Goal: Information Seeking & Learning: Learn about a topic

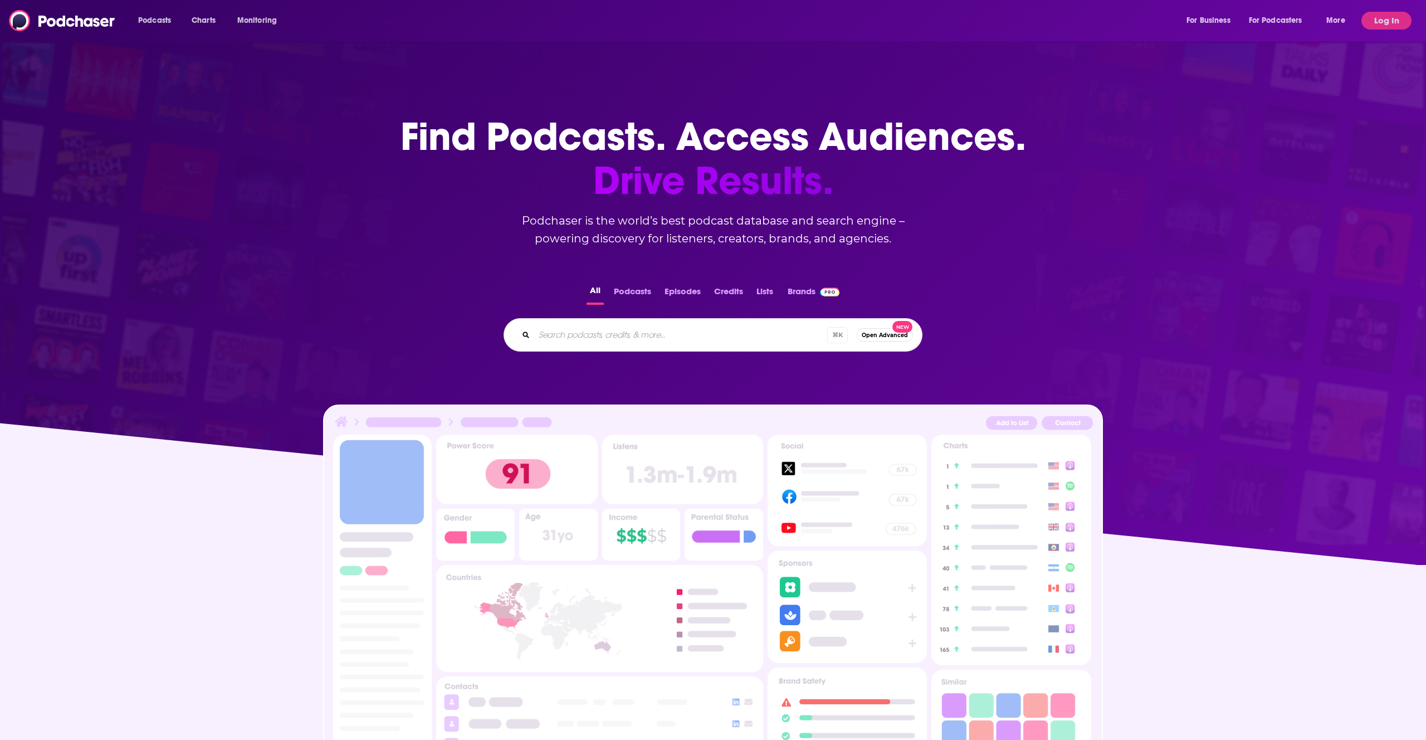
click at [1391, 23] on button "Log In" at bounding box center [1386, 21] width 50 height 18
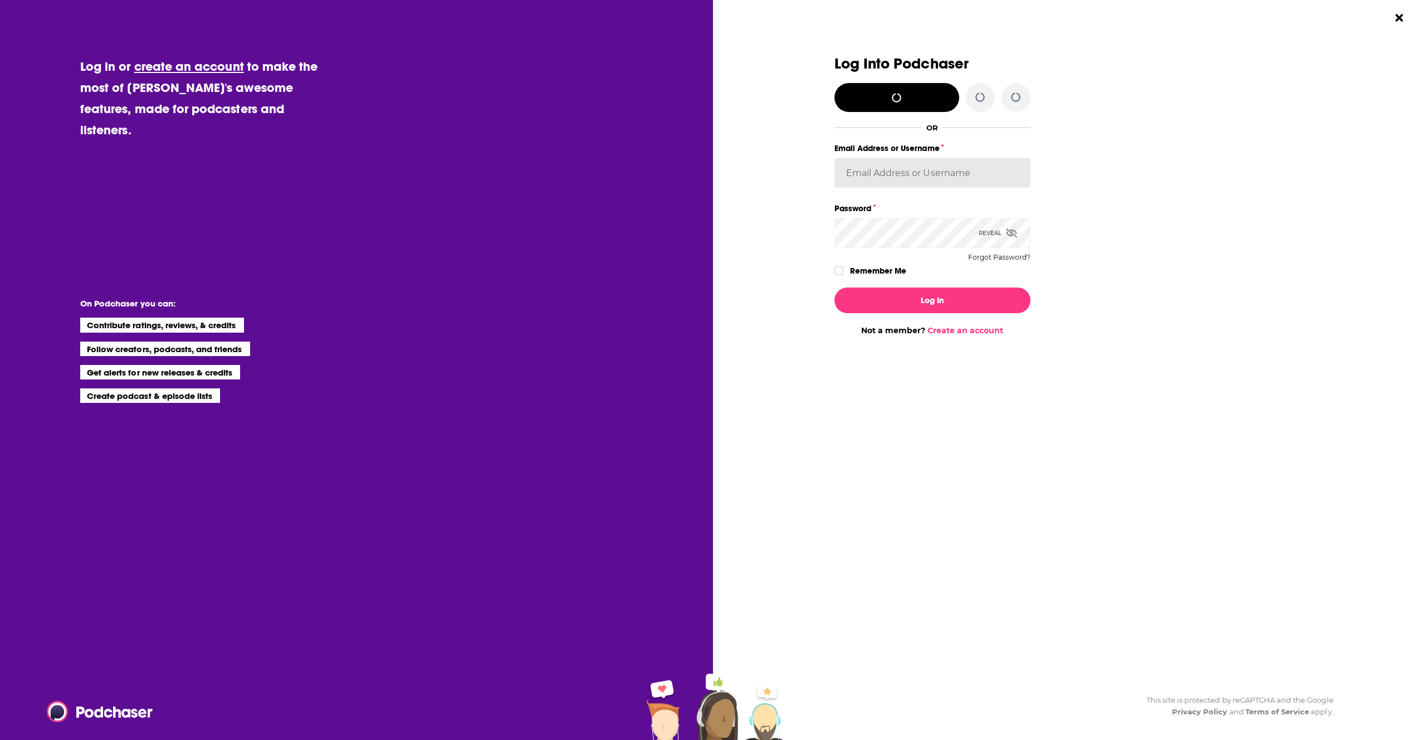
type input "autumncomm"
click at [937, 302] on button "Log In" at bounding box center [932, 300] width 196 height 26
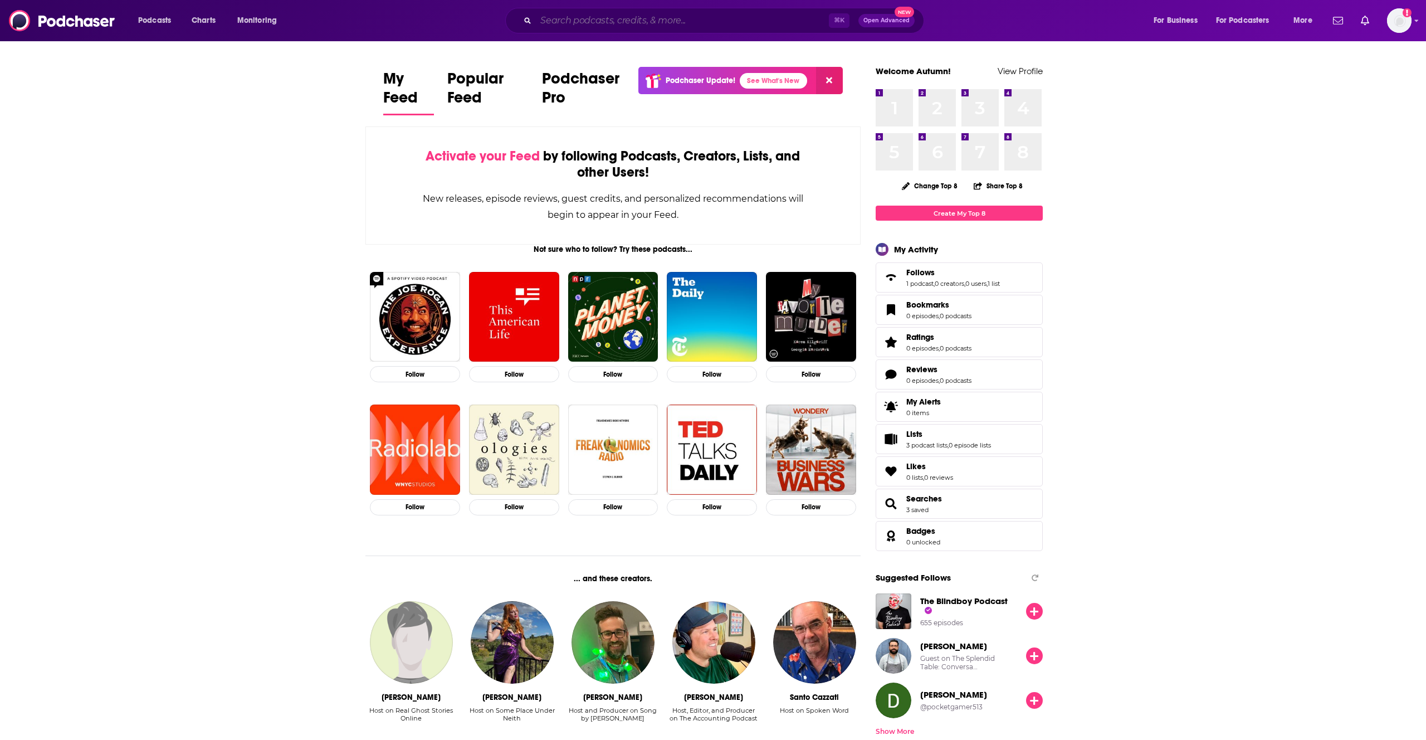
click at [600, 21] on input "Search podcasts, credits, & more..." at bounding box center [682, 21] width 293 height 18
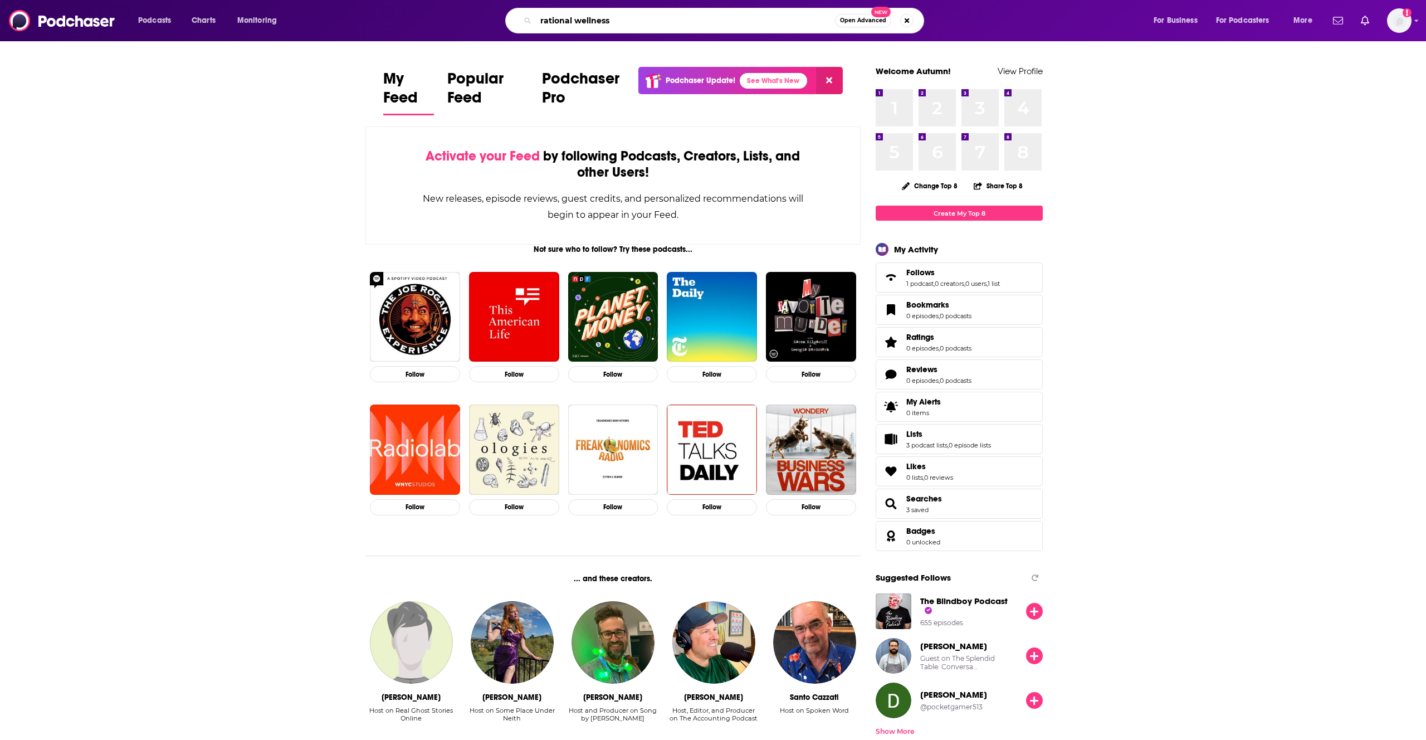
type input "rational wellness"
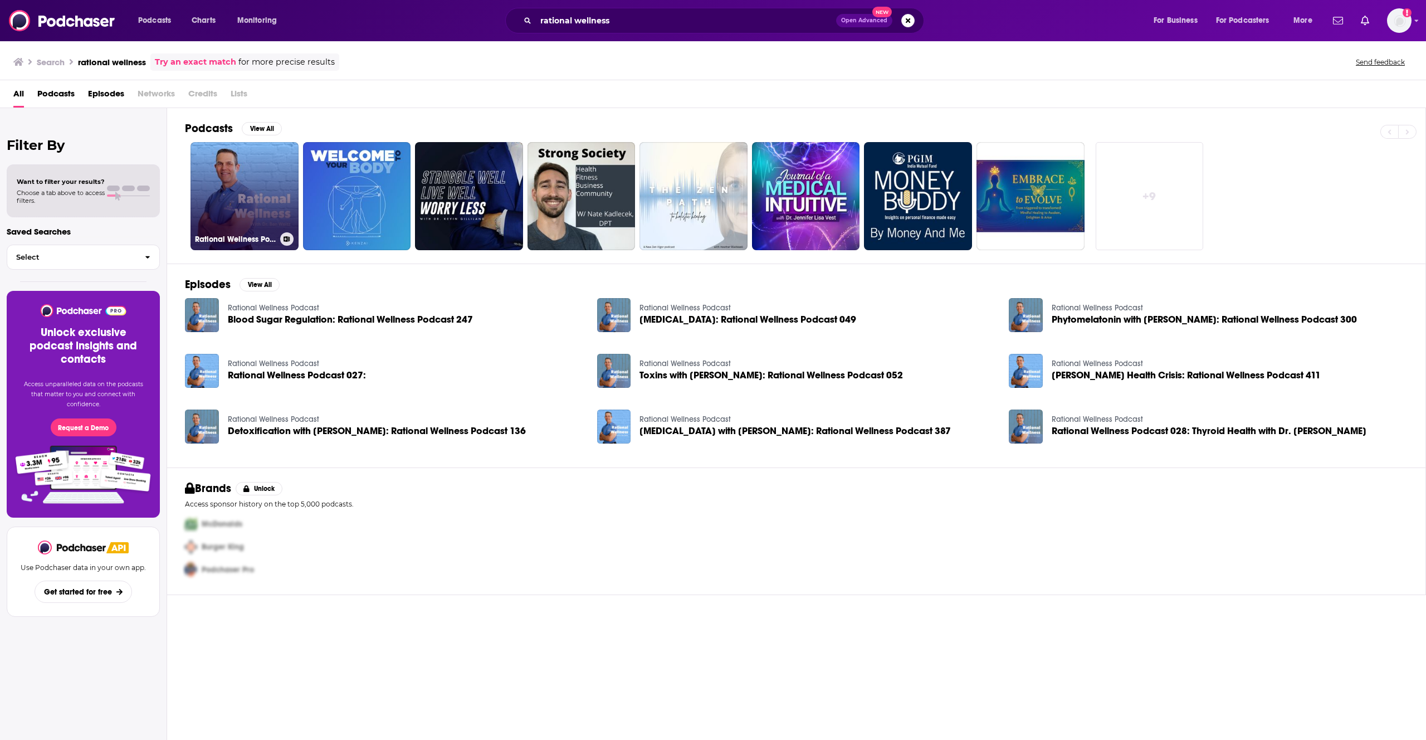
click at [236, 212] on link "Rational Wellness Podcast" at bounding box center [244, 196] width 108 height 108
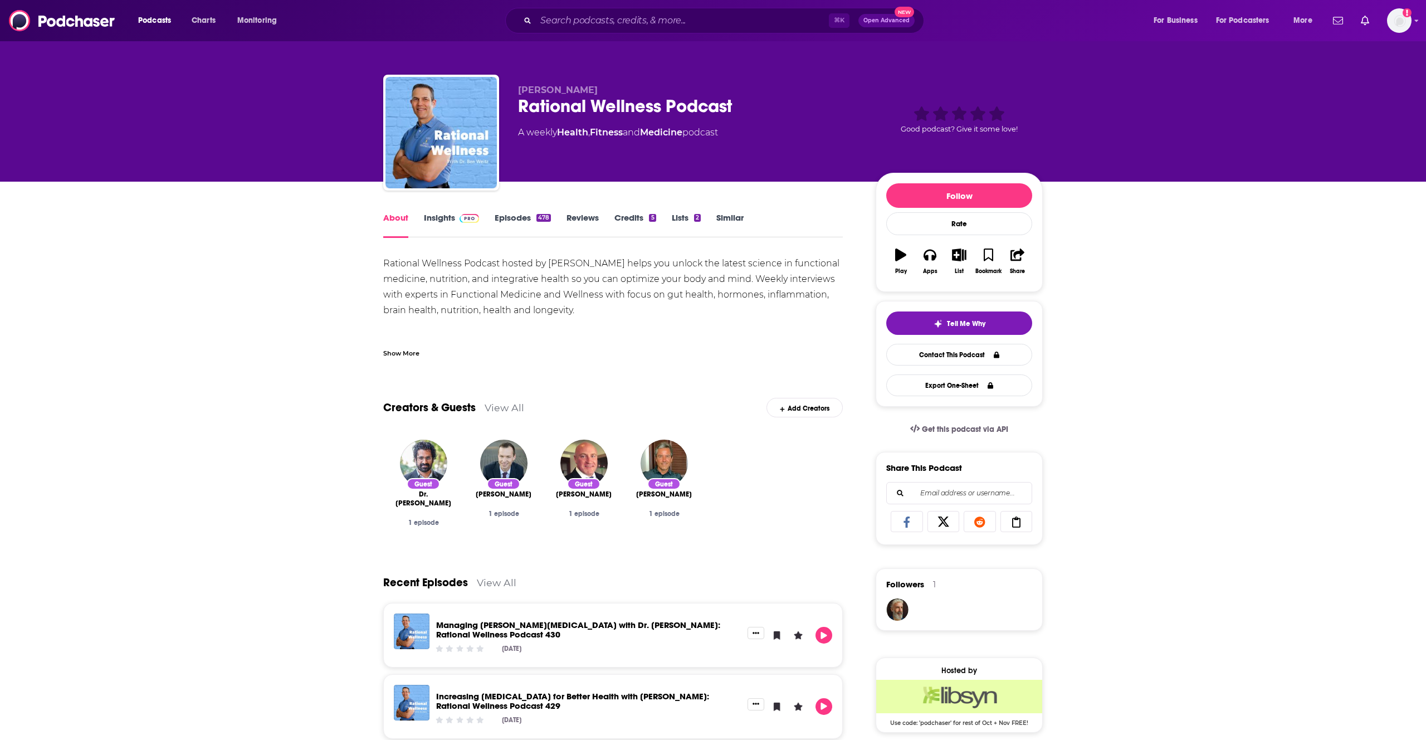
click at [632, 217] on link "Credits 5" at bounding box center [634, 225] width 41 height 26
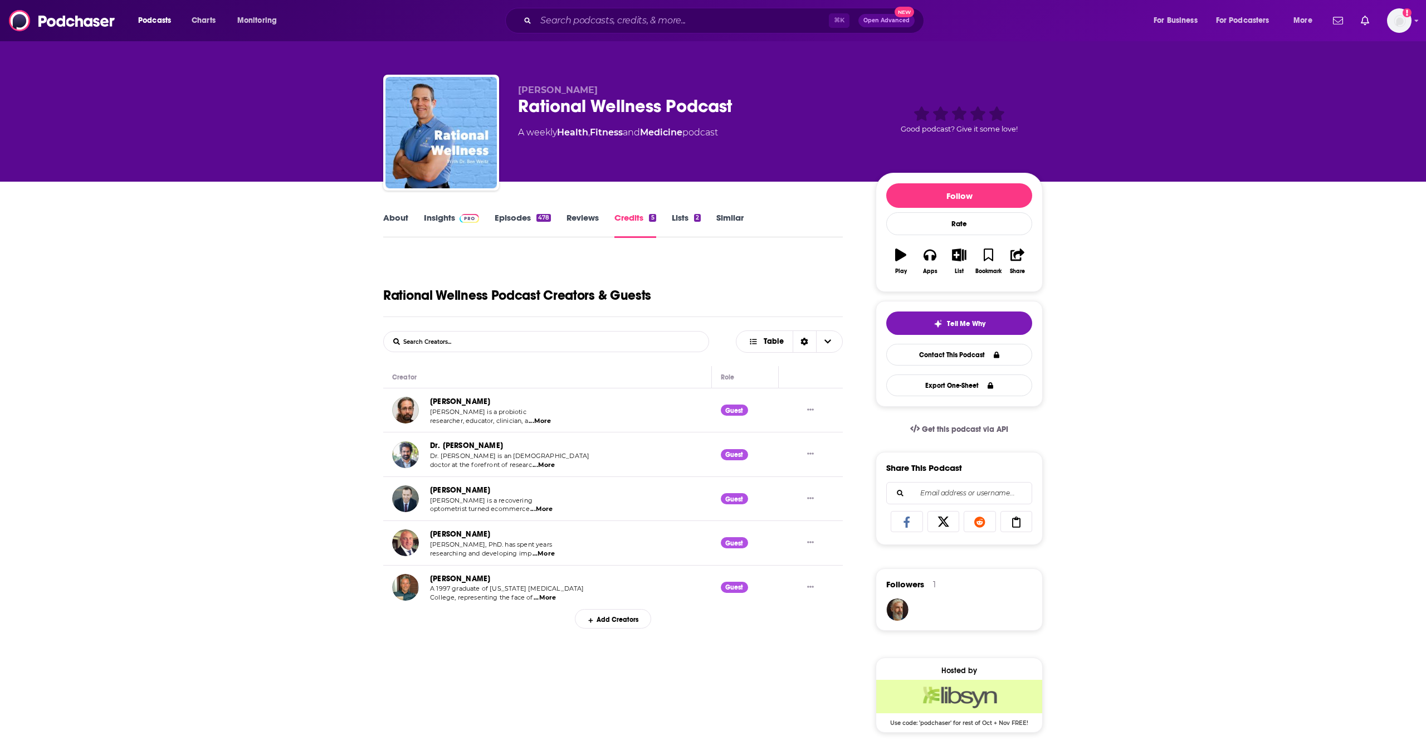
click at [583, 221] on link "Reviews" at bounding box center [582, 225] width 32 height 26
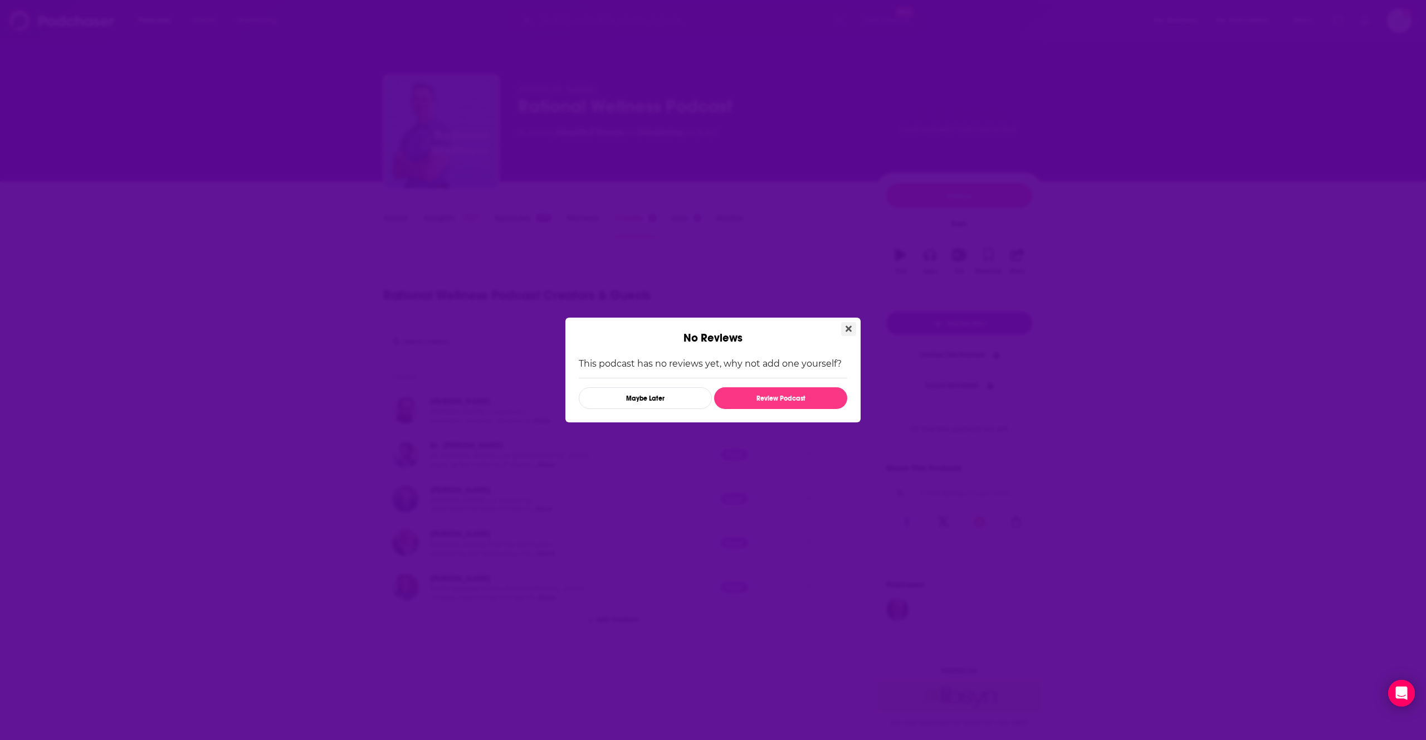
click at [852, 329] on button "Close" at bounding box center [848, 329] width 15 height 14
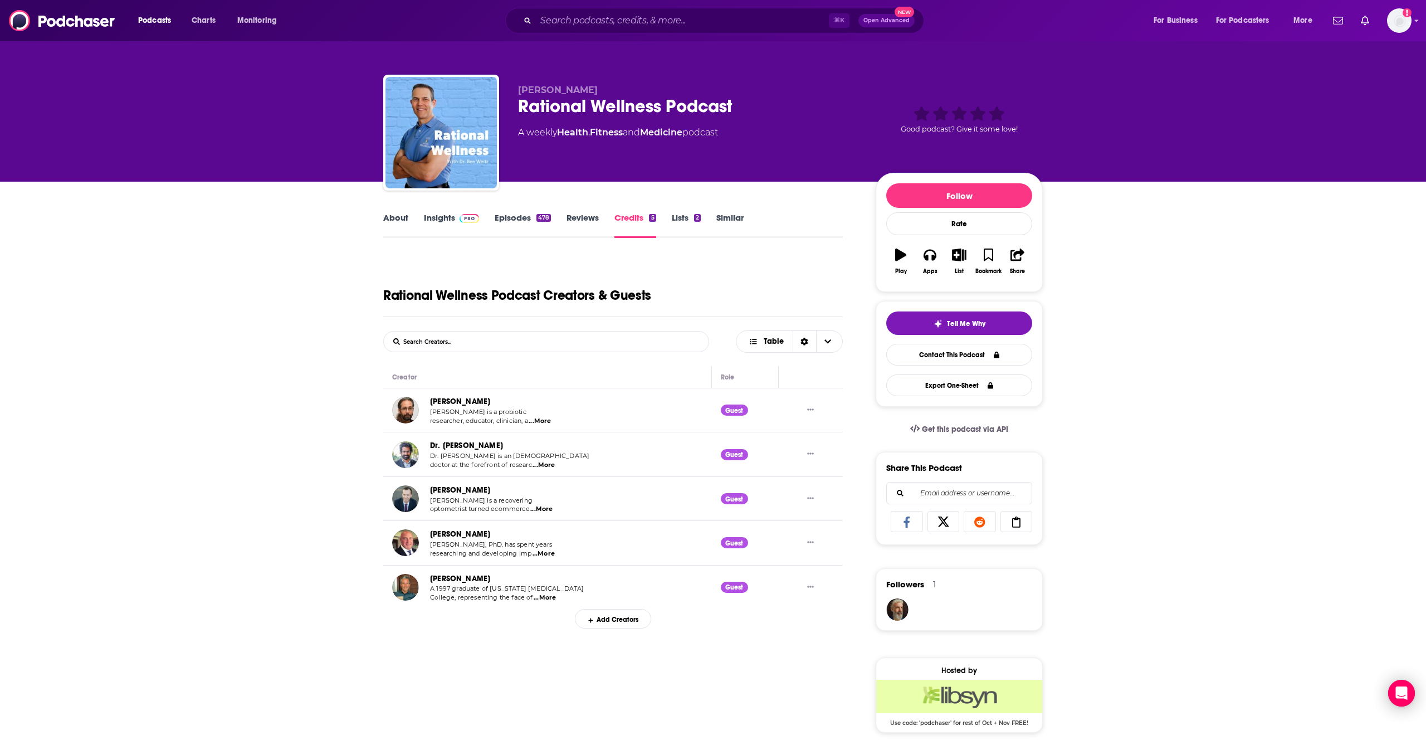
click at [450, 216] on link "Insights" at bounding box center [451, 225] width 55 height 26
